Goal: Task Accomplishment & Management: Use online tool/utility

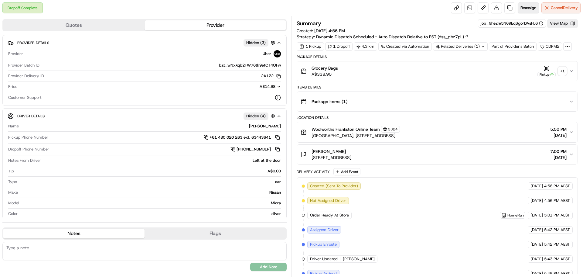
click at [530, 5] on button "Reassign" at bounding box center [528, 7] width 21 height 11
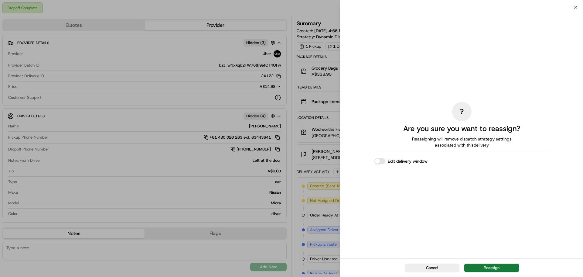
click at [497, 271] on button "Reassign" at bounding box center [491, 267] width 55 height 8
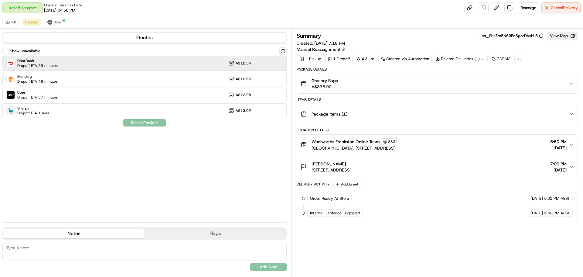
click at [74, 64] on div "DoorDash Dropoff ETA 59 minutes A$12.54" at bounding box center [144, 63] width 284 height 15
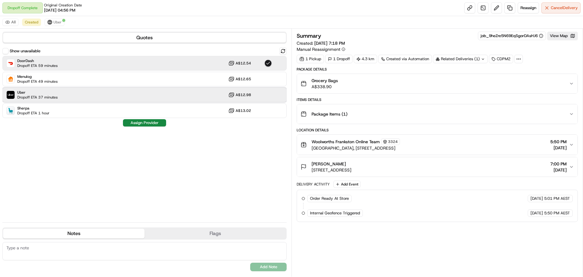
drag, startPoint x: 73, startPoint y: 93, endPoint x: 105, endPoint y: 97, distance: 32.8
click at [73, 93] on div "Uber Dropoff ETA 37 minutes A$12.98" at bounding box center [144, 94] width 284 height 15
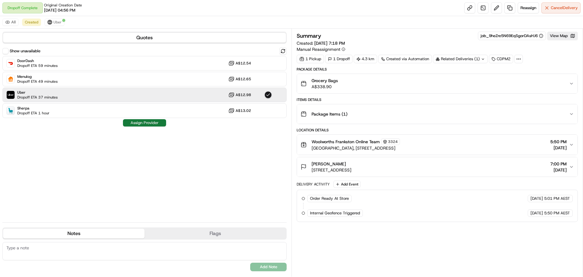
click at [156, 125] on button "Assign Provider" at bounding box center [144, 122] width 43 height 7
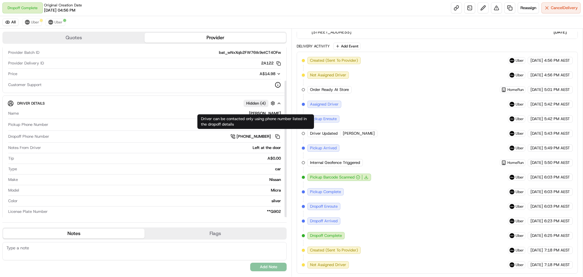
scroll to position [42, 0]
